Goal: Transaction & Acquisition: Purchase product/service

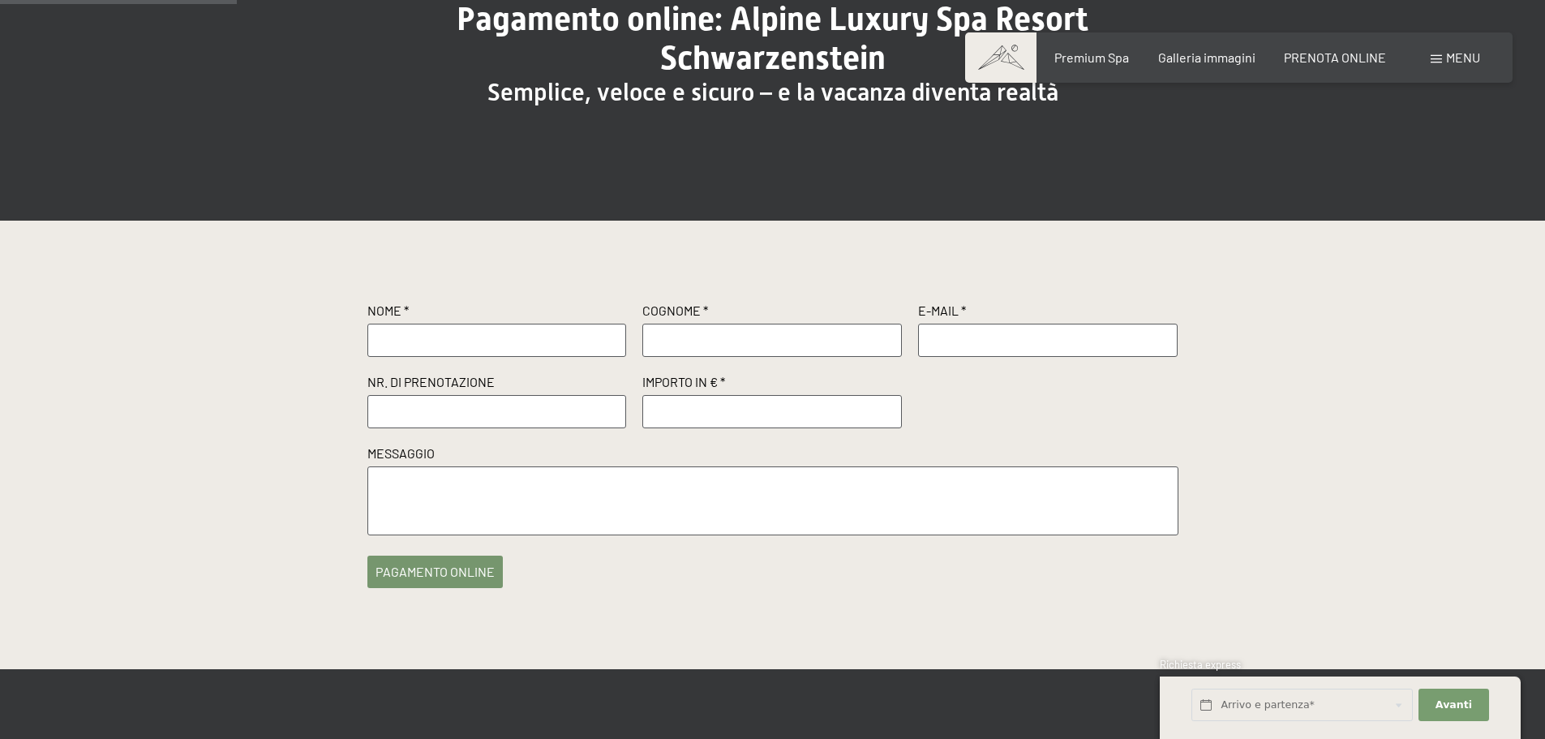
type input "g"
click at [507, 338] on input "GIANMARIN" at bounding box center [496, 340] width 259 height 32
type input "GIANMARINO"
type input "DIFONZO"
type input "[EMAIL_ADDRESS][DOMAIN_NAME]"
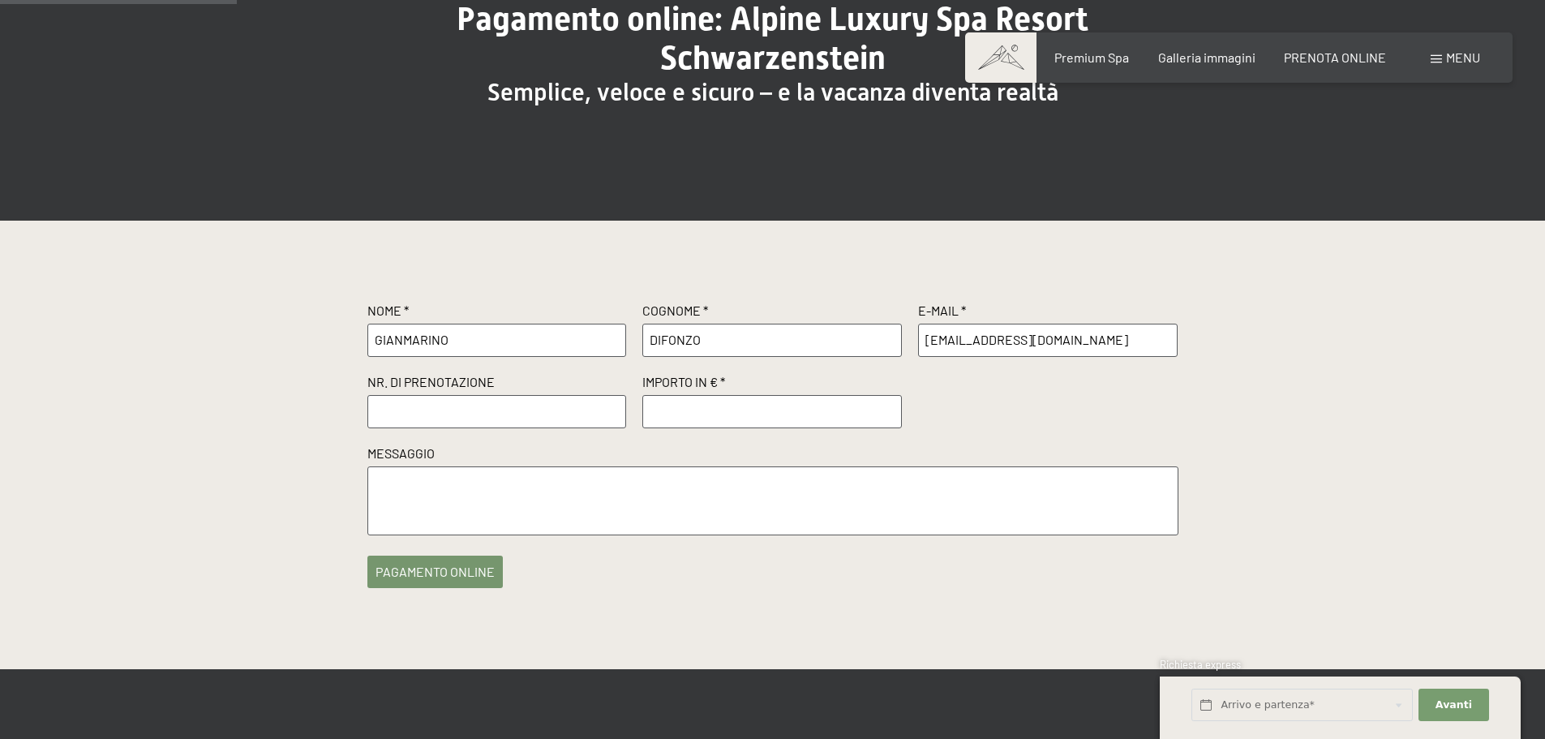
click at [389, 395] on input "text" at bounding box center [496, 411] width 259 height 32
paste input "R63293"
type input "R63293"
click at [755, 413] on input "number" at bounding box center [771, 411] width 259 height 32
type input "150"
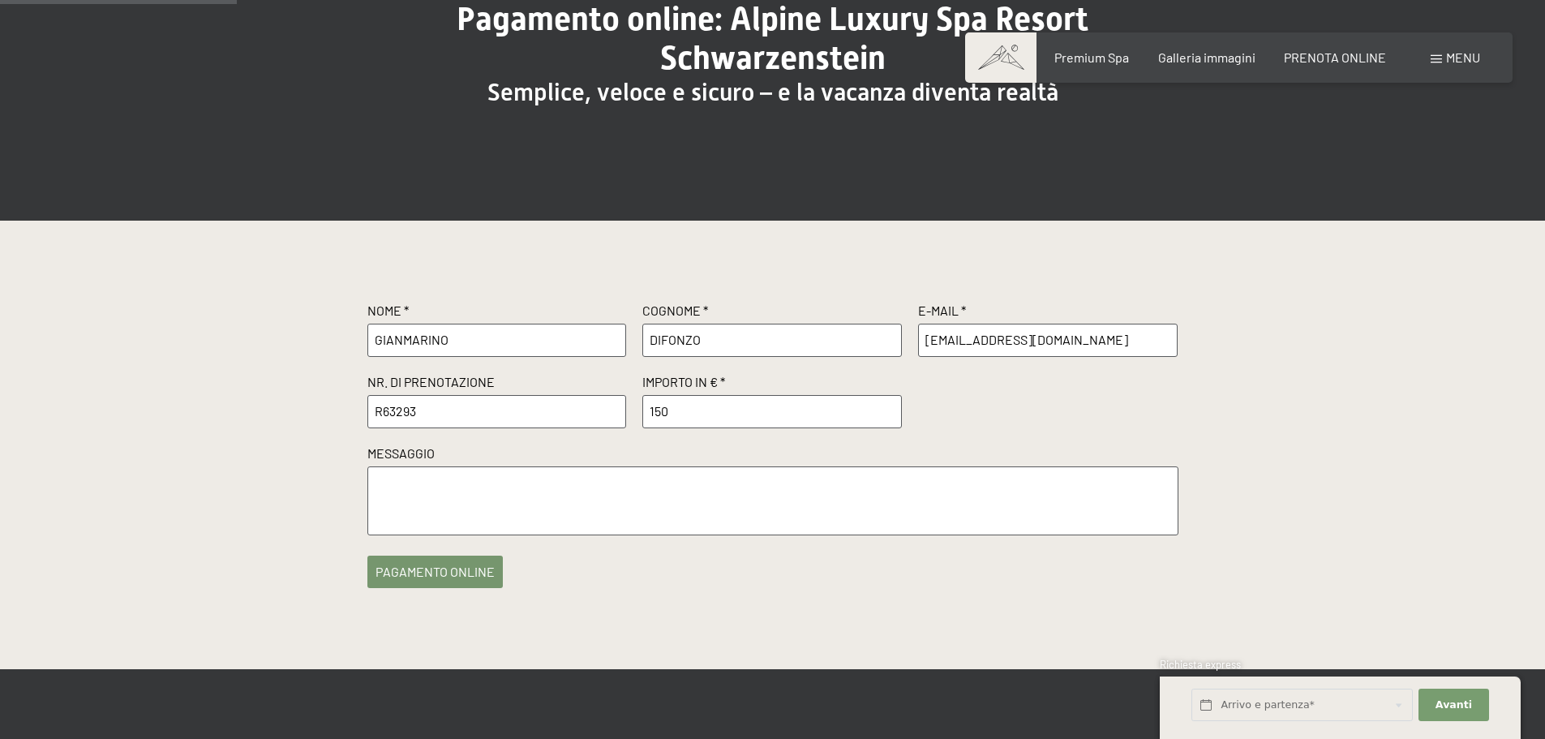
click at [684, 499] on textarea at bounding box center [772, 500] width 811 height 69
type textarea "CAPARRA DIFONZO"
click at [482, 580] on button "pagamento online" at bounding box center [434, 567] width 135 height 32
